Goal: Information Seeking & Learning: Learn about a topic

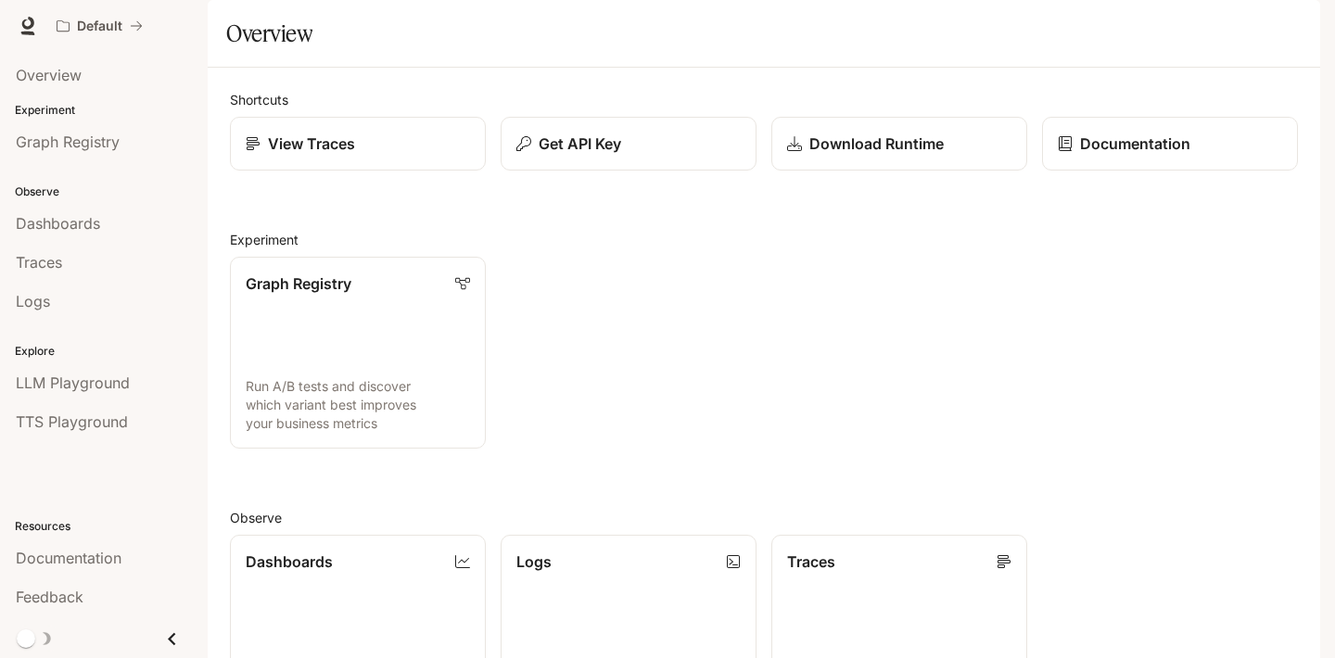
click at [720, 338] on div "Graph Registry Run A/B tests and discover which variant best improves your busi…" at bounding box center [756, 345] width 1083 height 207
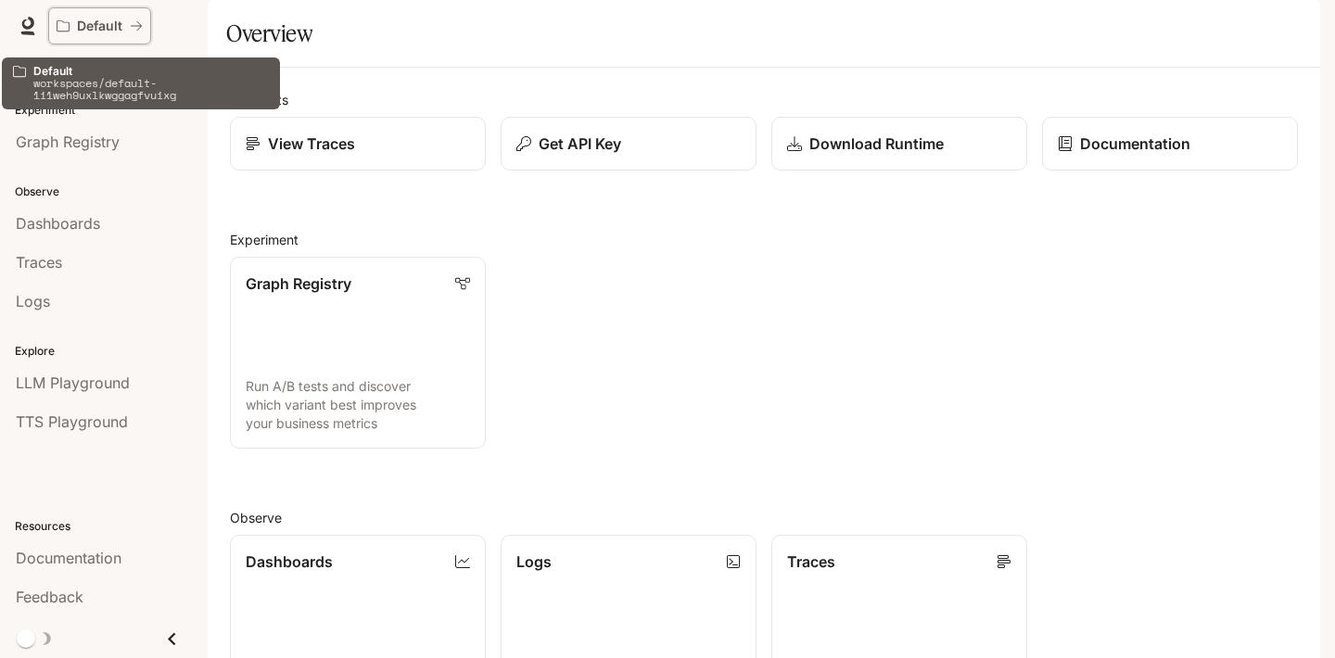
click at [87, 29] on p "Default" at bounding box center [99, 27] width 45 height 16
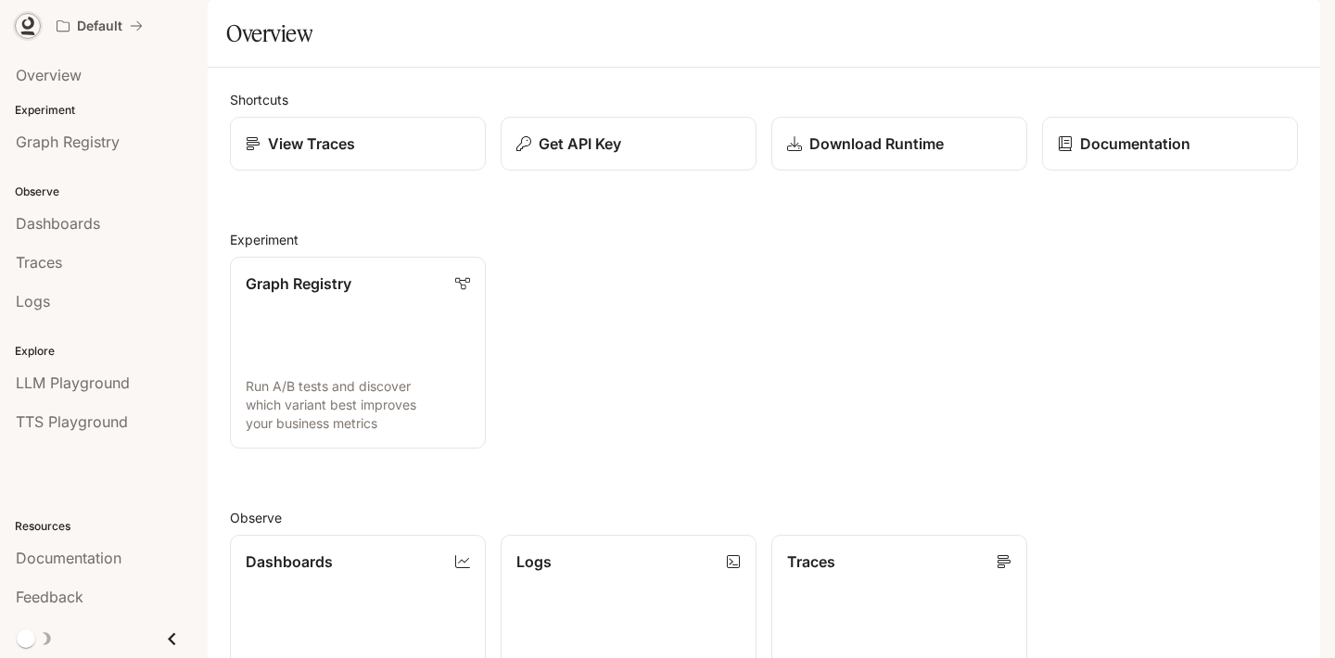
click at [32, 27] on icon at bounding box center [28, 26] width 19 height 19
click at [1192, 15] on span "Documentation" at bounding box center [1209, 26] width 92 height 23
click at [559, 357] on div "Graph Registry Run A/B tests and discover which variant best improves your busi…" at bounding box center [756, 345] width 1083 height 207
click at [72, 552] on span "Documentation" at bounding box center [69, 558] width 106 height 22
